Goal: Task Accomplishment & Management: Manage account settings

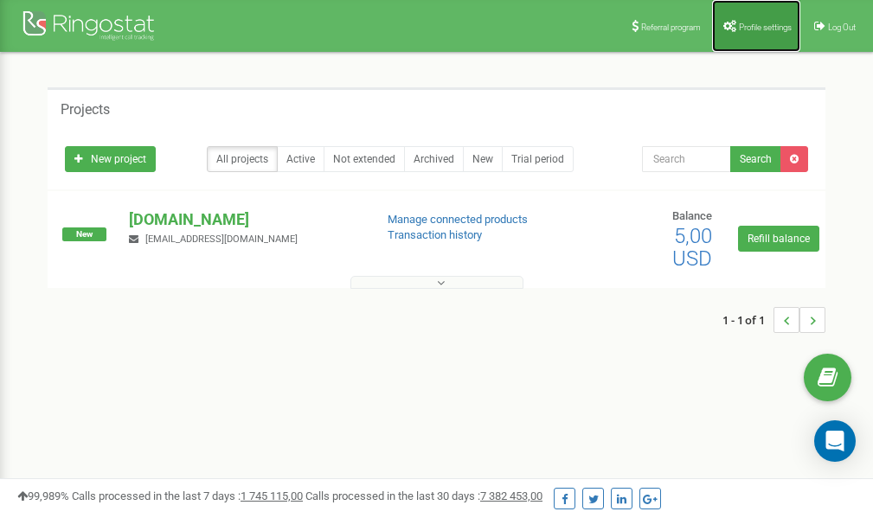
click at [750, 21] on link "Profile settings" at bounding box center [756, 26] width 88 height 52
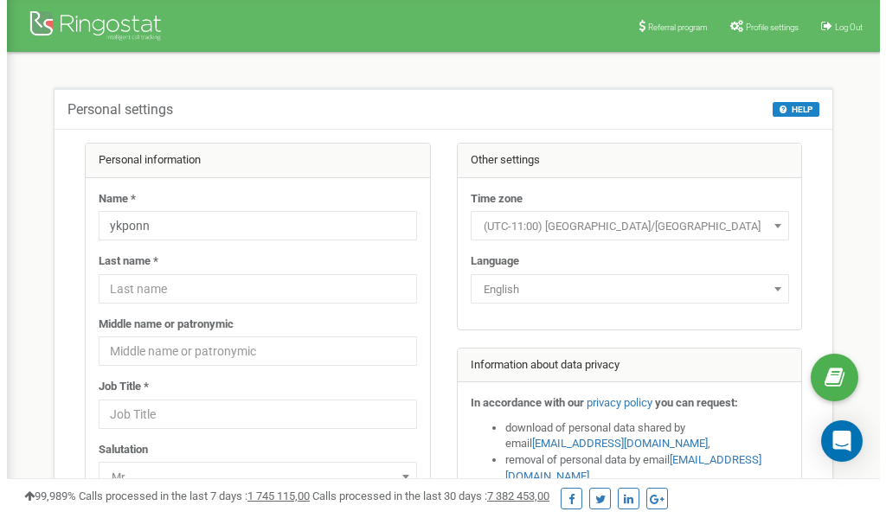
scroll to position [87, 0]
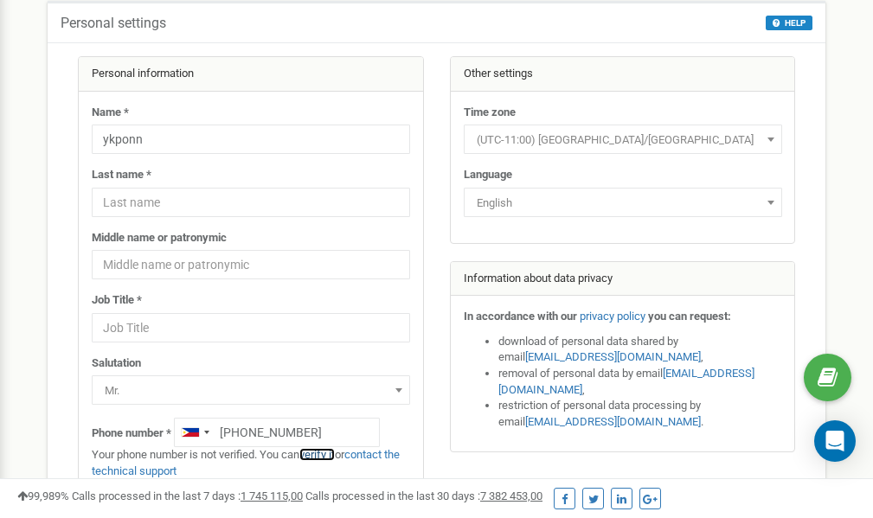
click at [330, 456] on link "verify it" at bounding box center [316, 454] width 35 height 13
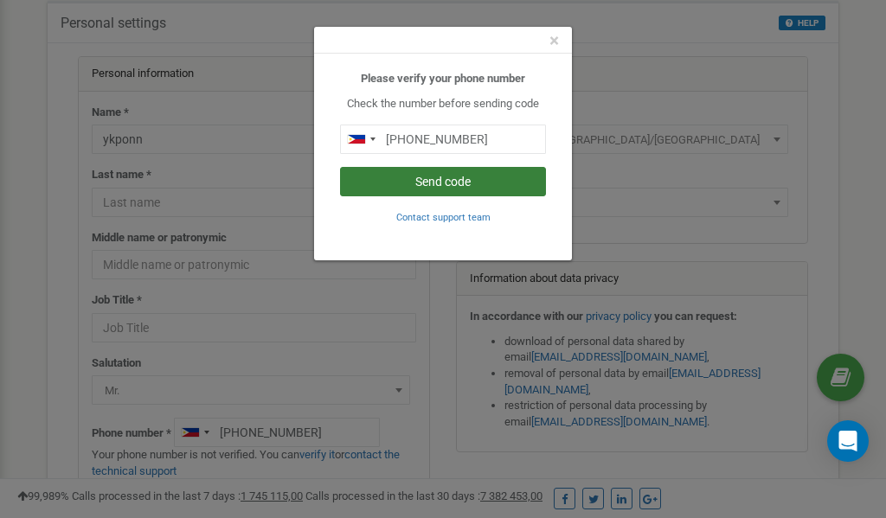
click at [473, 180] on button "Send code" at bounding box center [443, 181] width 206 height 29
